Goal: Task Accomplishment & Management: Complete application form

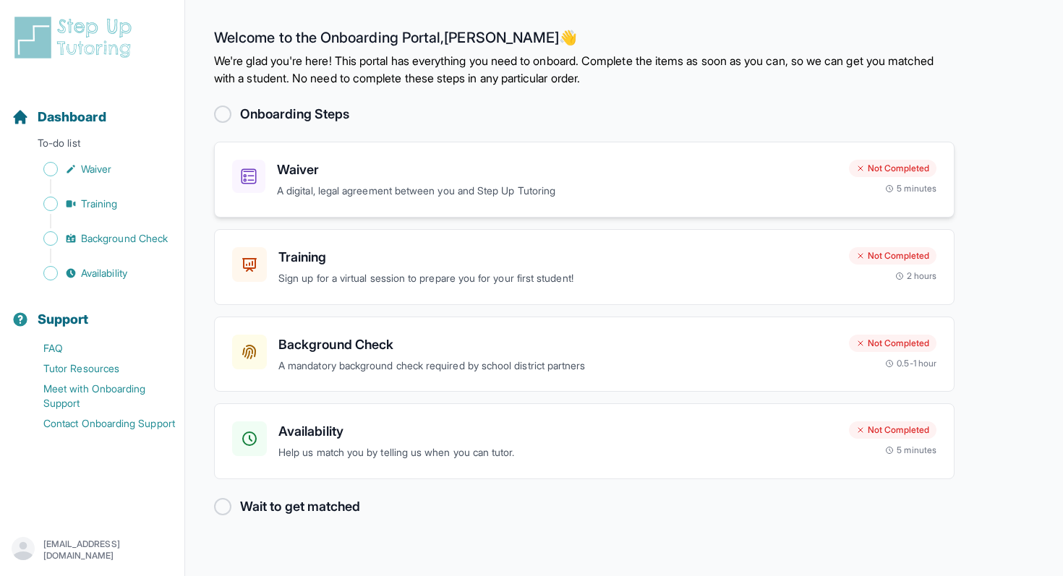
click at [649, 186] on p "A digital, legal agreement between you and Step Up Tutoring" at bounding box center [557, 191] width 560 height 17
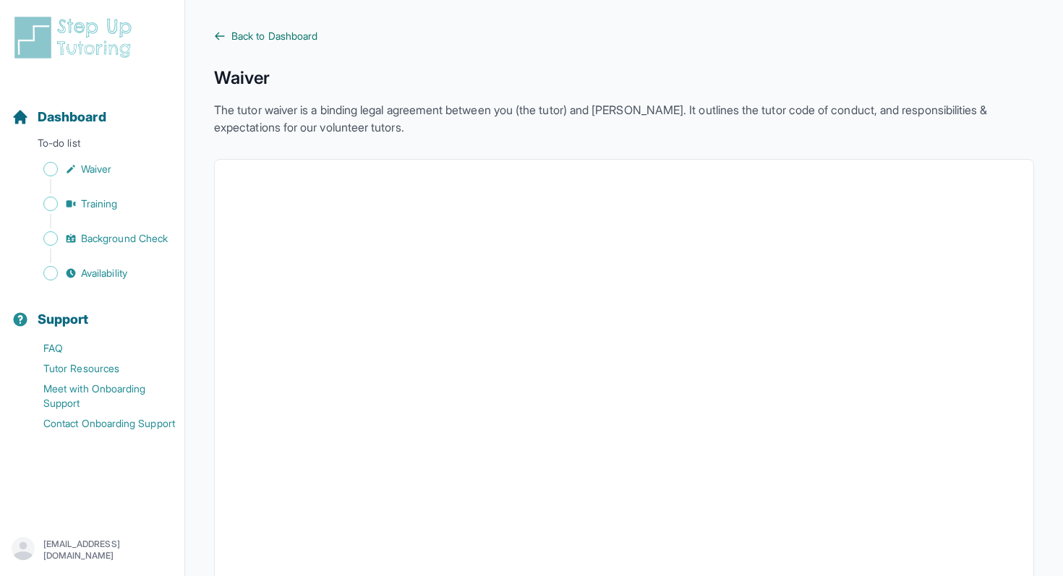
click at [225, 32] on icon at bounding box center [220, 36] width 12 height 12
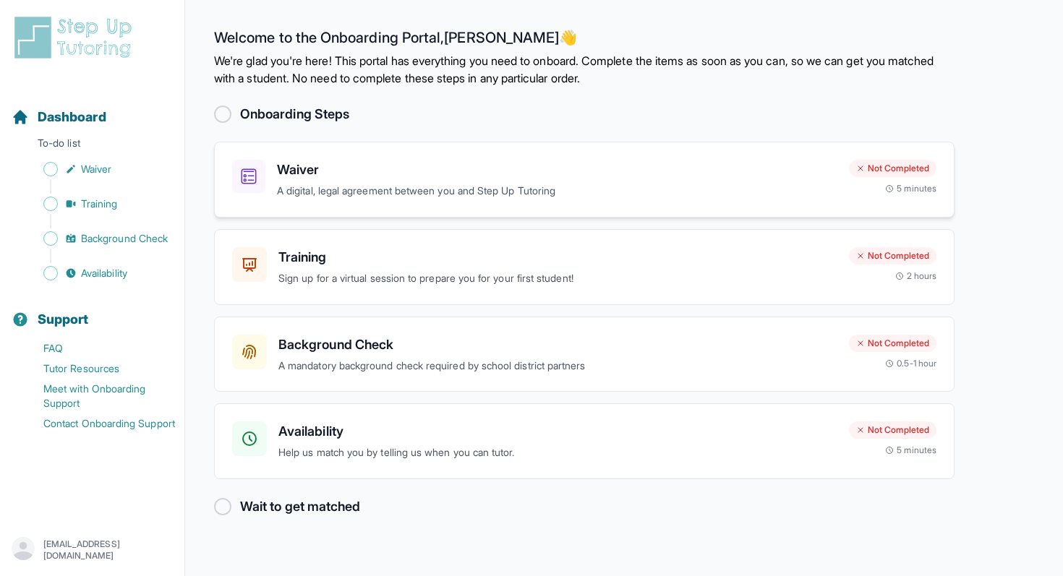
click at [566, 186] on p "A digital, legal agreement between you and Step Up Tutoring" at bounding box center [557, 191] width 560 height 17
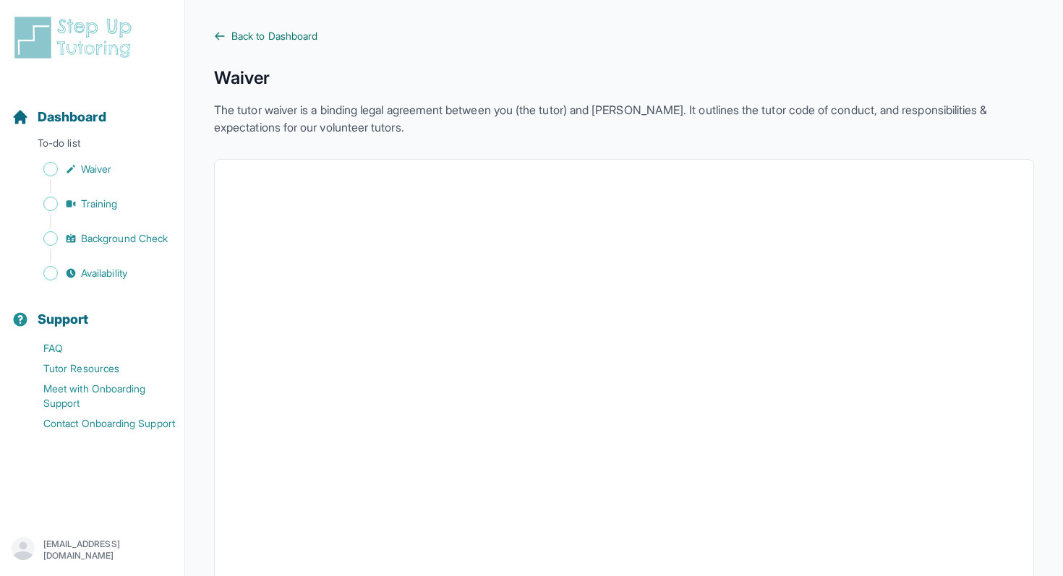
click at [221, 38] on icon at bounding box center [220, 36] width 12 height 12
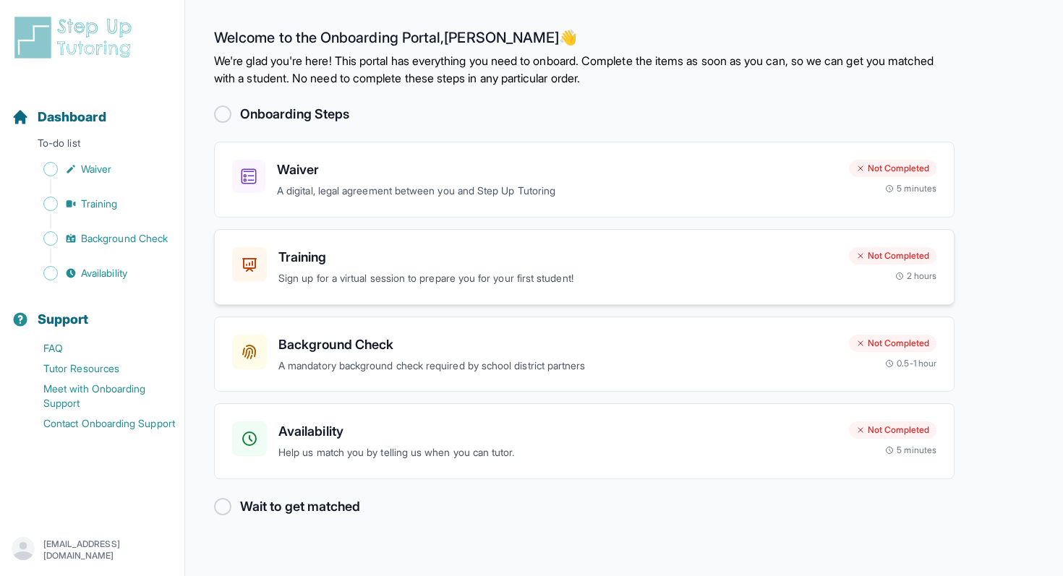
click at [474, 259] on h3 "Training" at bounding box center [557, 257] width 559 height 20
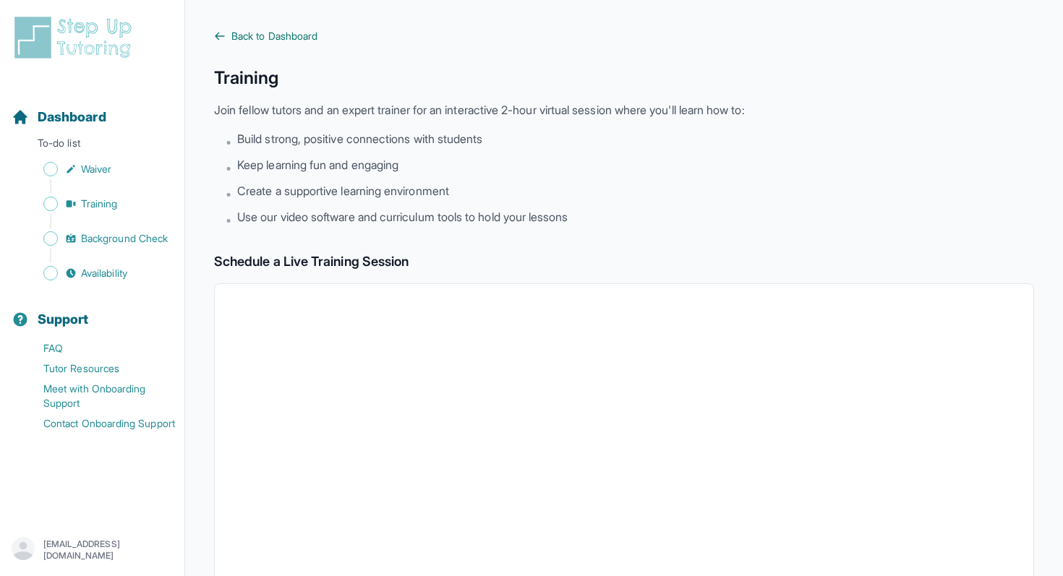
click at [221, 34] on icon at bounding box center [220, 36] width 12 height 12
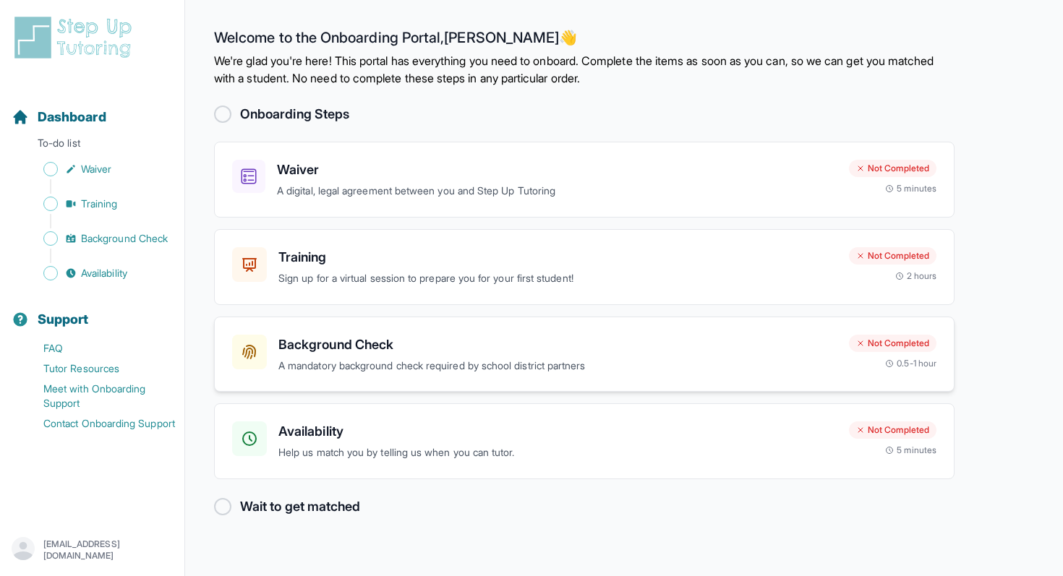
click at [620, 354] on h3 "Background Check" at bounding box center [557, 345] width 559 height 20
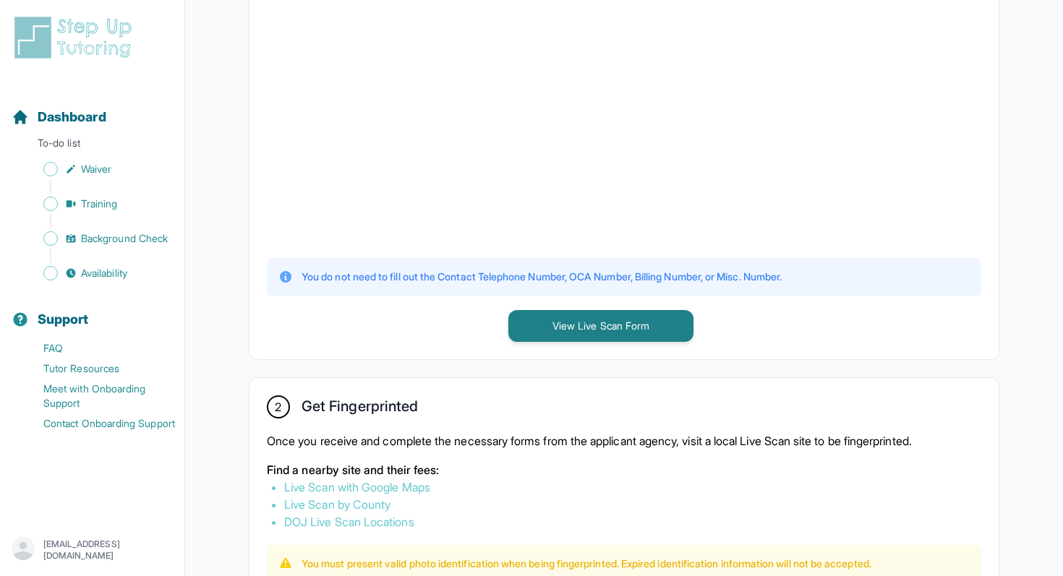
scroll to position [485, 0]
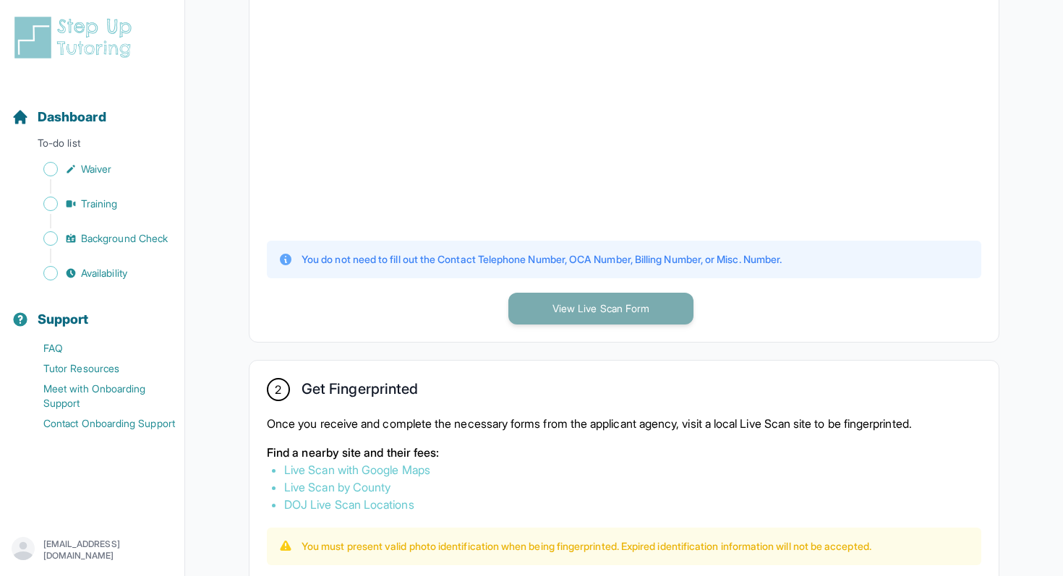
click at [631, 307] on button "View Live Scan Form" at bounding box center [600, 309] width 185 height 32
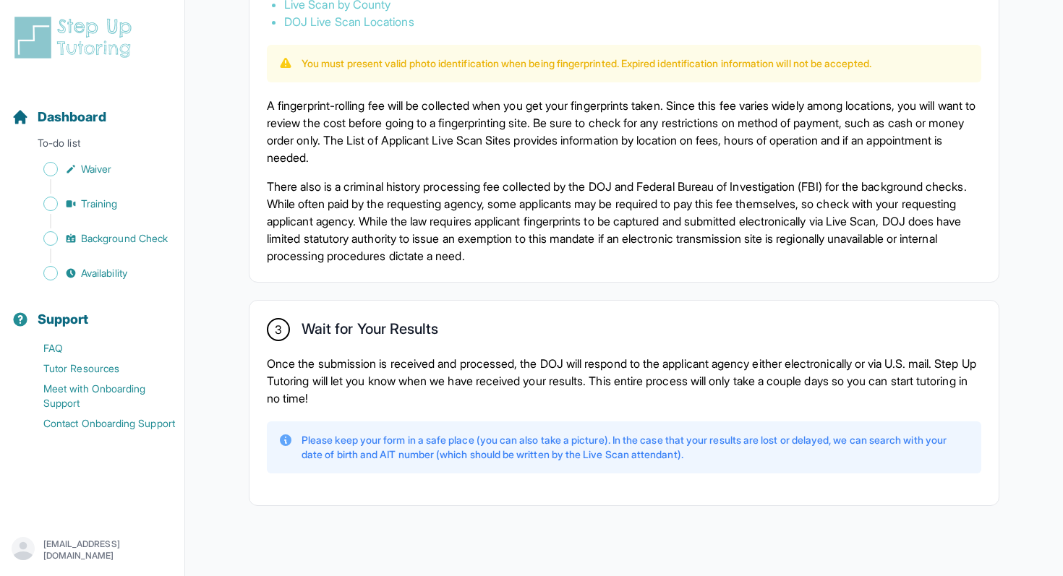
scroll to position [971, 0]
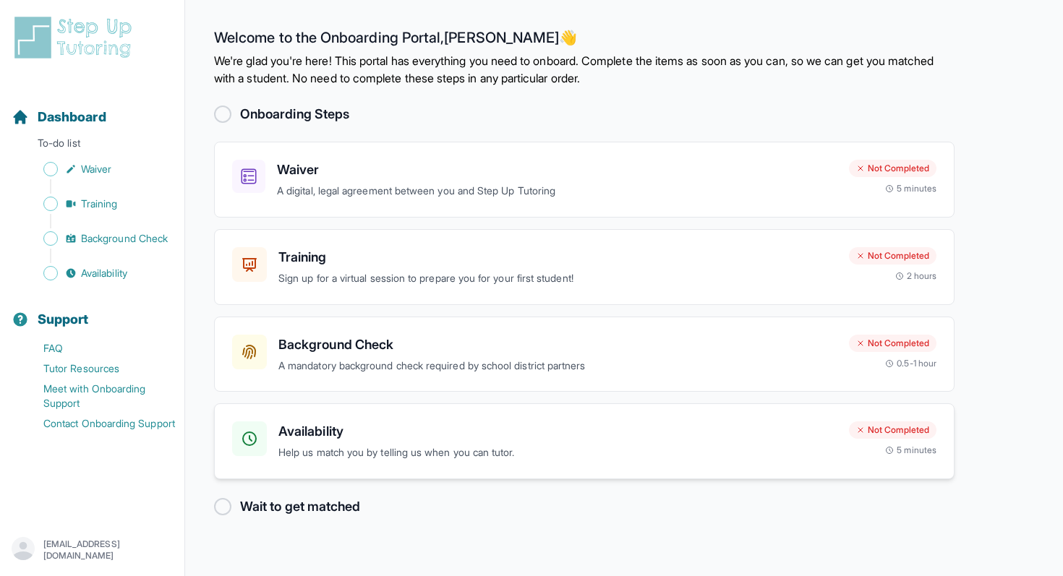
click at [560, 451] on p "Help us match you by telling us when you can tutor." at bounding box center [557, 453] width 559 height 17
